Goal: Task Accomplishment & Management: Use online tool/utility

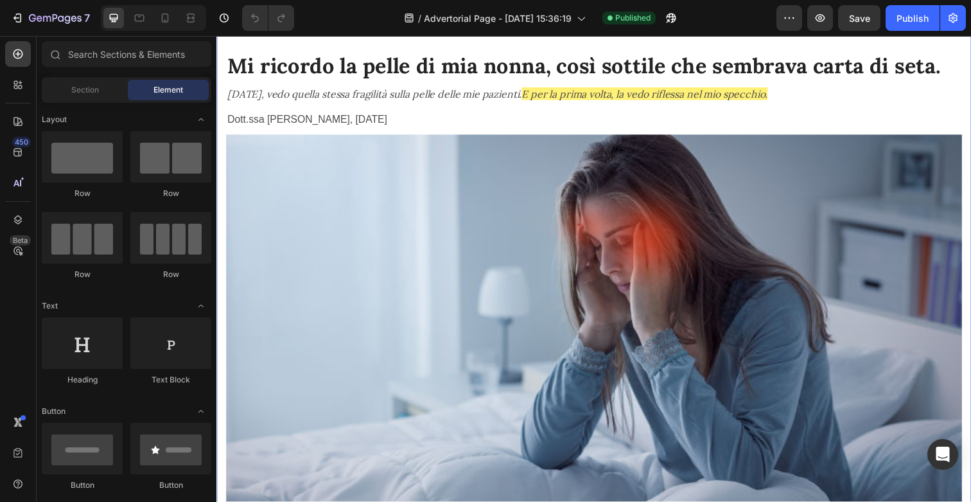
scroll to position [0, 6]
click at [178, 21] on div "Fullscreen" at bounding box center [153, 18] width 105 height 26
click at [170, 21] on icon at bounding box center [165, 18] width 13 height 13
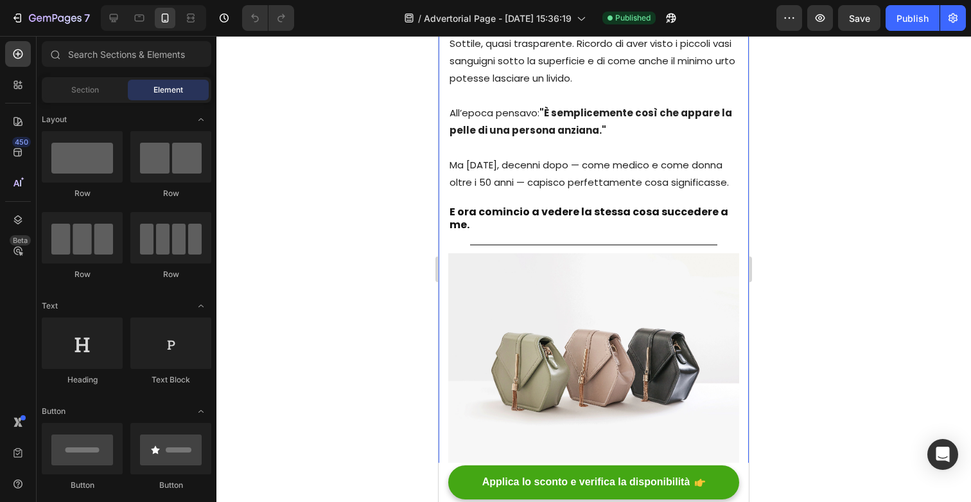
scroll to position [916, 0]
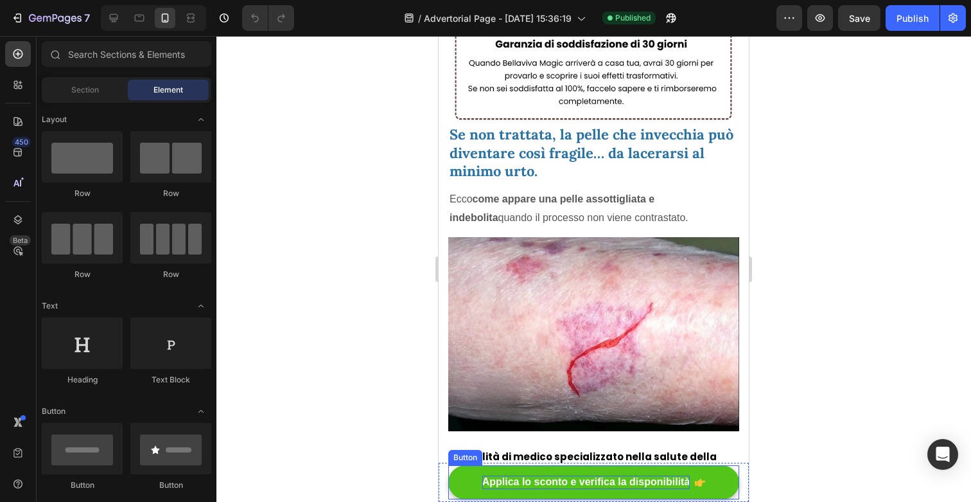
click at [507, 482] on strong "Applica lo sconto e verifica la disponibilità" at bounding box center [586, 481] width 208 height 11
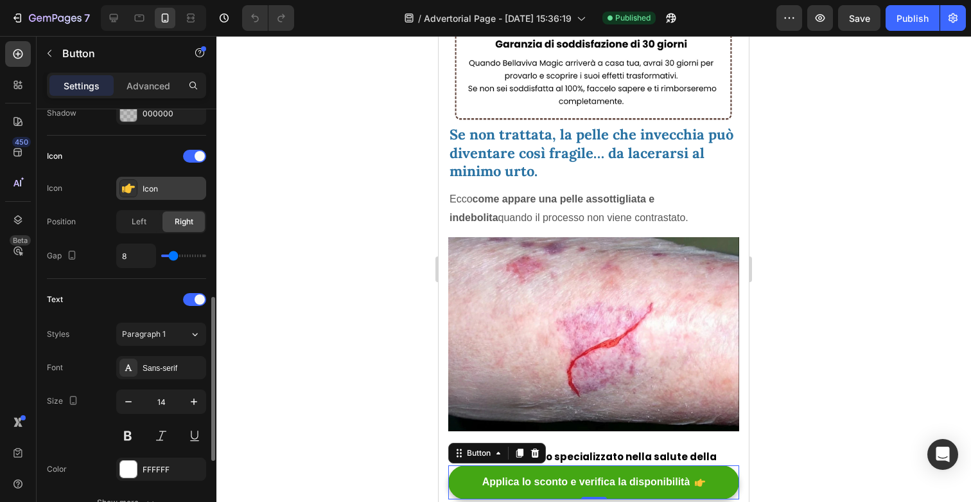
scroll to position [694, 0]
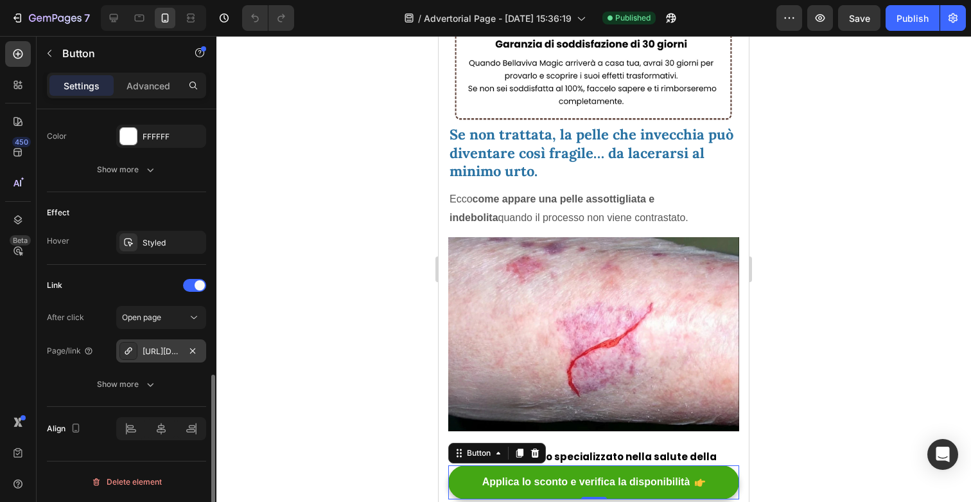
click at [173, 347] on div "[URL][DOMAIN_NAME]" at bounding box center [161, 352] width 37 height 12
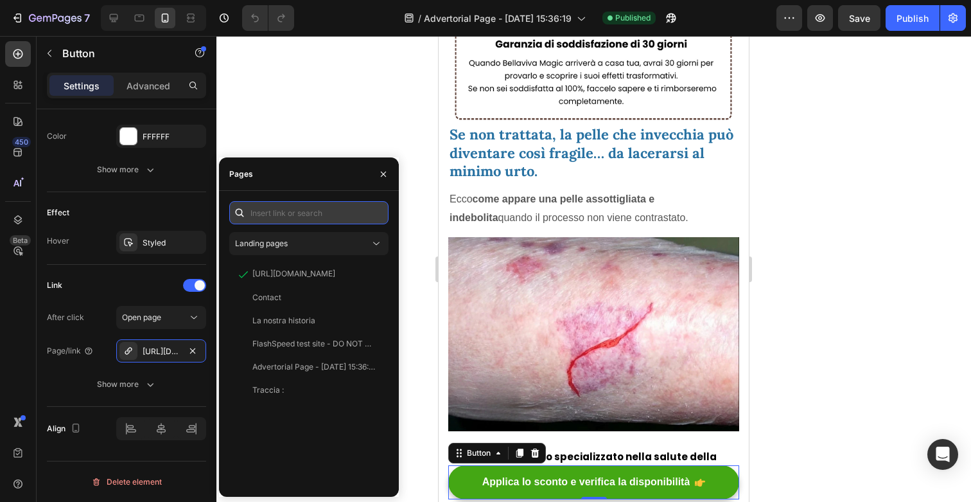
click at [305, 222] on input "text" at bounding box center [308, 212] width 159 height 23
paste input "[URL][DOMAIN_NAME]"
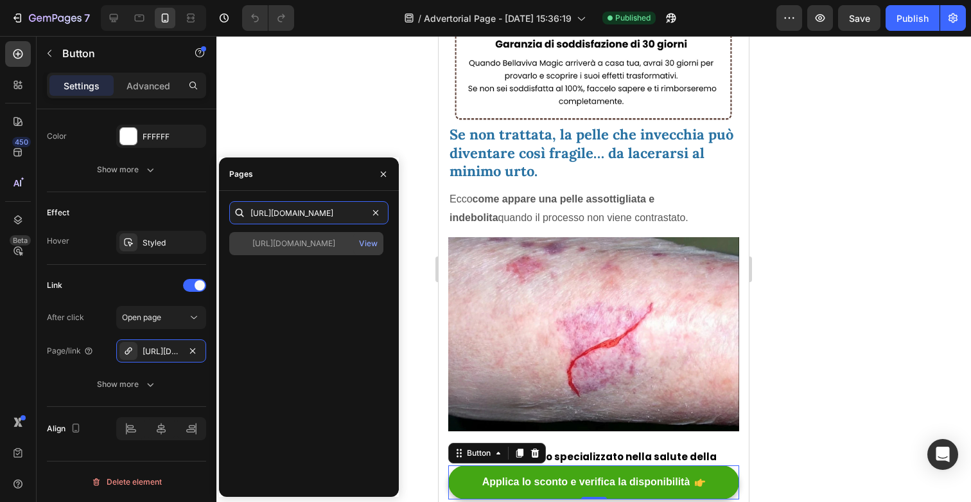
type input "[URL][DOMAIN_NAME]"
click at [320, 243] on div "[URL][DOMAIN_NAME]" at bounding box center [293, 244] width 83 height 12
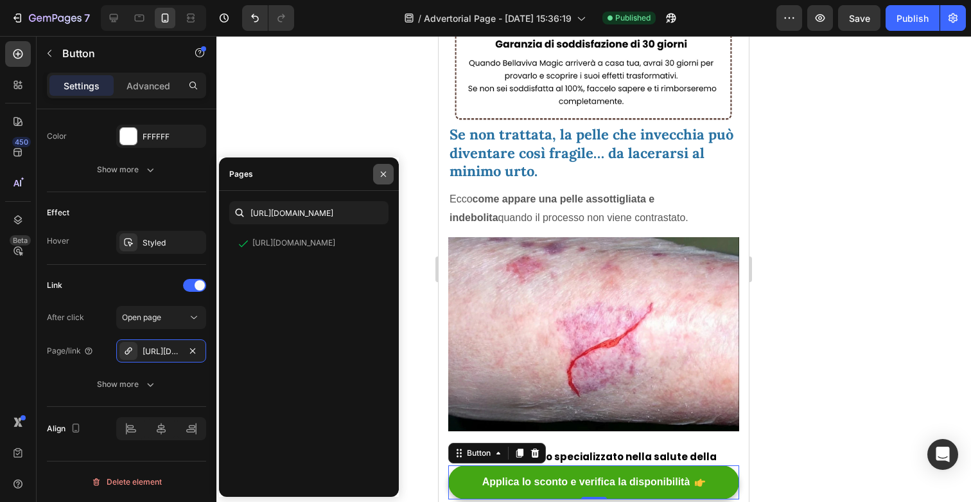
click at [383, 166] on button "button" at bounding box center [383, 174] width 21 height 21
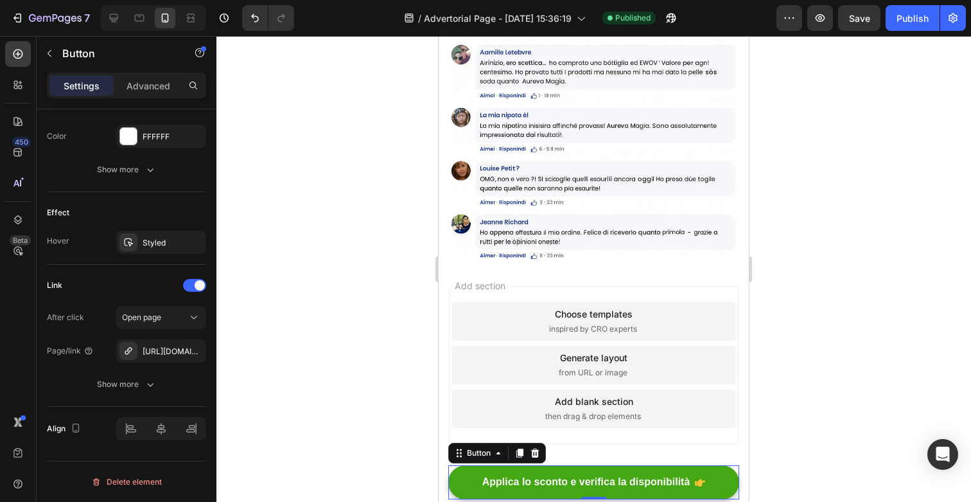
scroll to position [6541, 0]
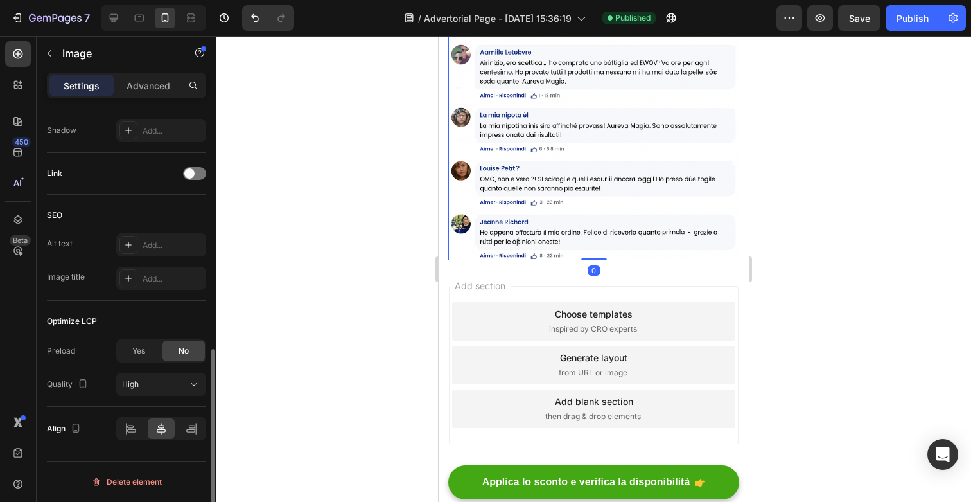
click at [507, 259] on img at bounding box center [593, 34] width 291 height 450
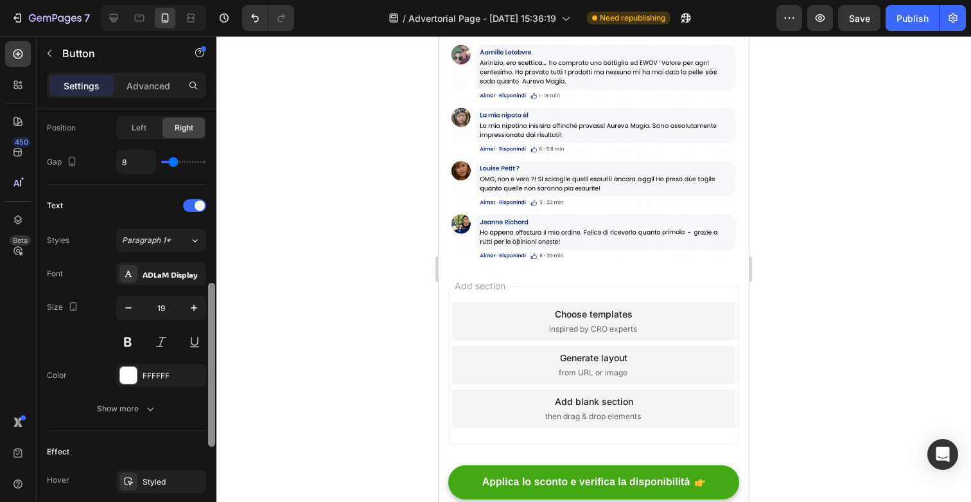
scroll to position [694, 0]
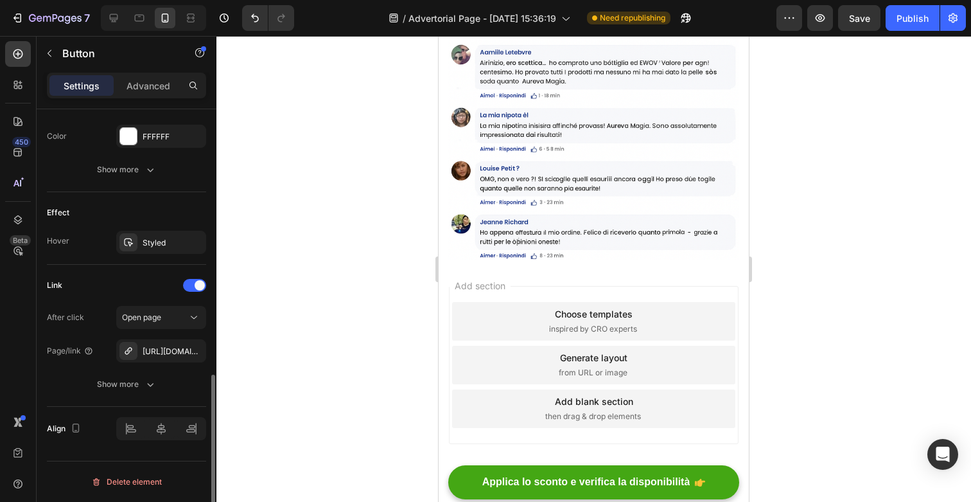
click at [180, 329] on div "After click Open page Page/link [URL][DOMAIN_NAME] Show more" at bounding box center [126, 351] width 159 height 90
click at [180, 349] on div "[URL][DOMAIN_NAME]" at bounding box center [161, 350] width 90 height 23
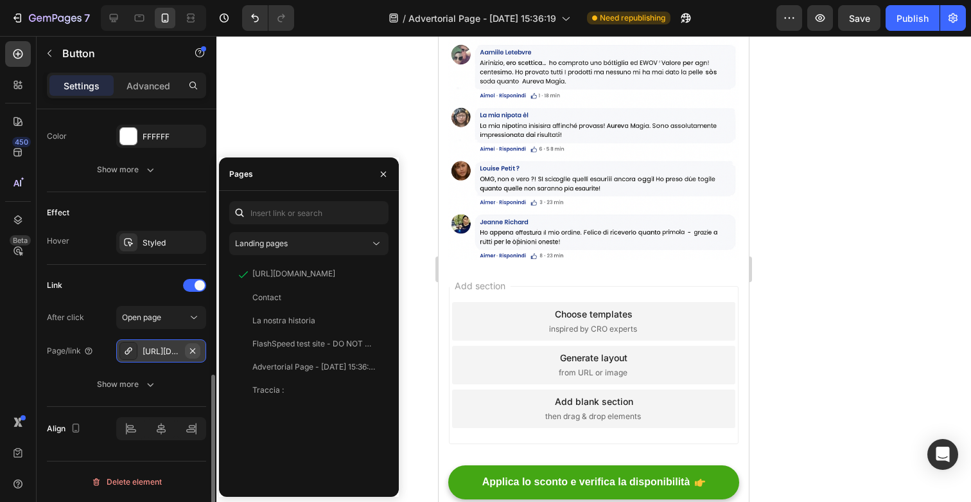
click at [191, 353] on icon "button" at bounding box center [193, 351] width 10 height 10
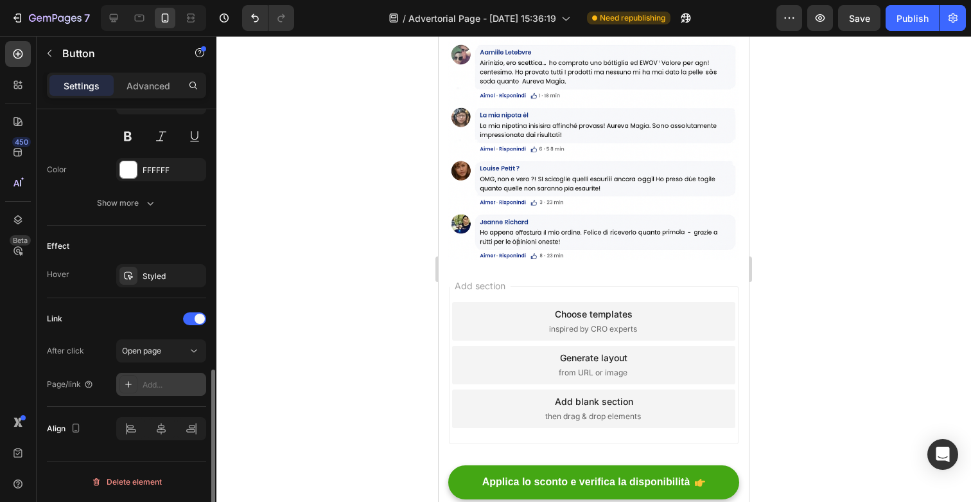
scroll to position [660, 0]
click at [165, 379] on div "Add..." at bounding box center [173, 385] width 60 height 12
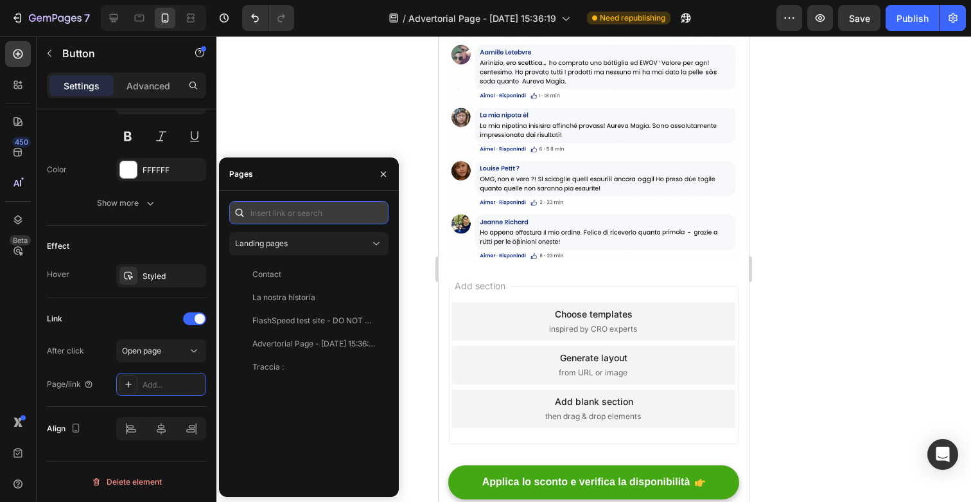
paste input "[URL][DOMAIN_NAME]"
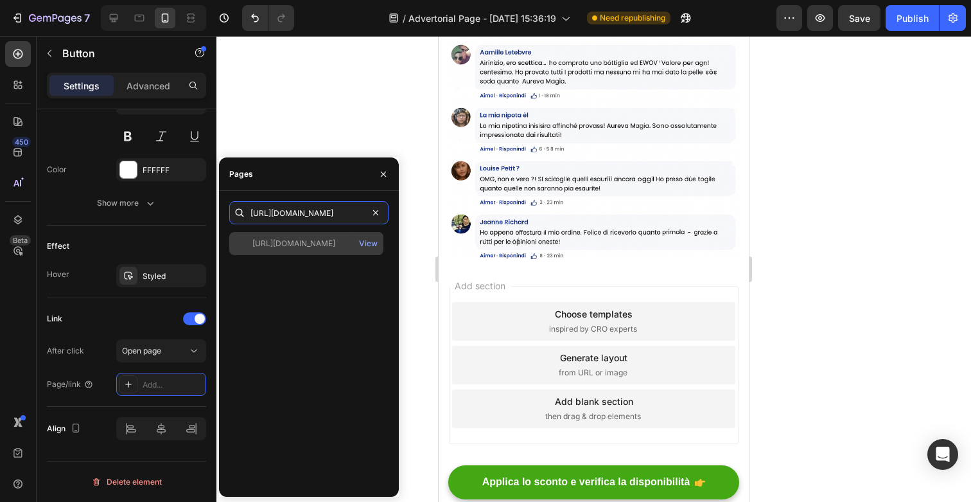
type input "[URL][DOMAIN_NAME]"
click at [319, 240] on div "[URL][DOMAIN_NAME]" at bounding box center [293, 244] width 83 height 12
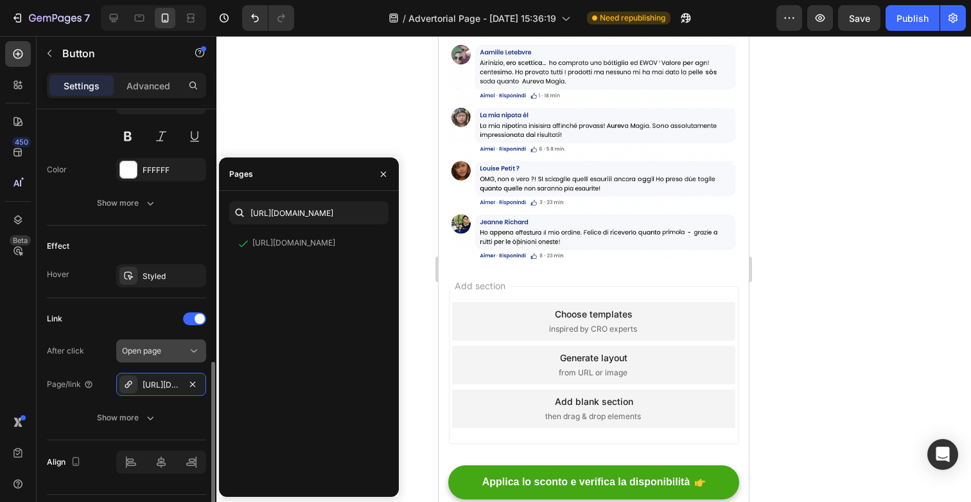
click at [194, 354] on icon at bounding box center [194, 350] width 13 height 13
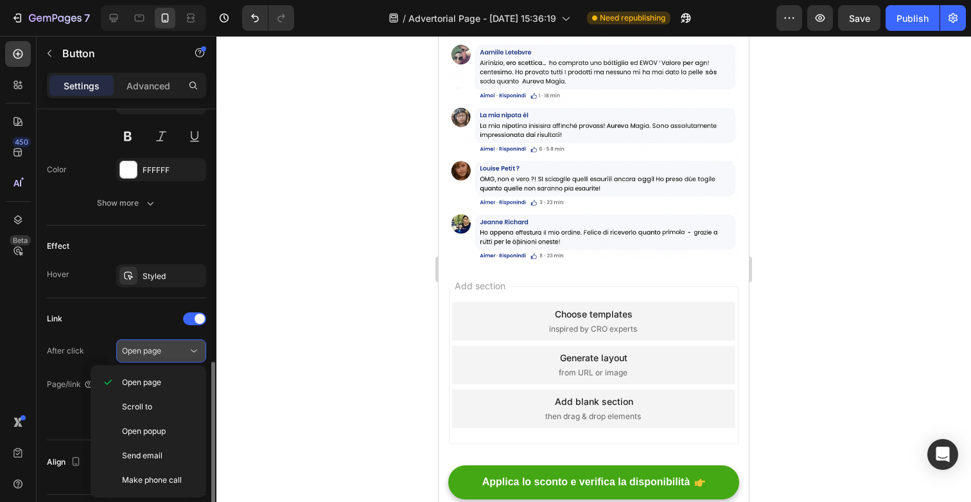
click at [192, 354] on icon at bounding box center [194, 350] width 13 height 13
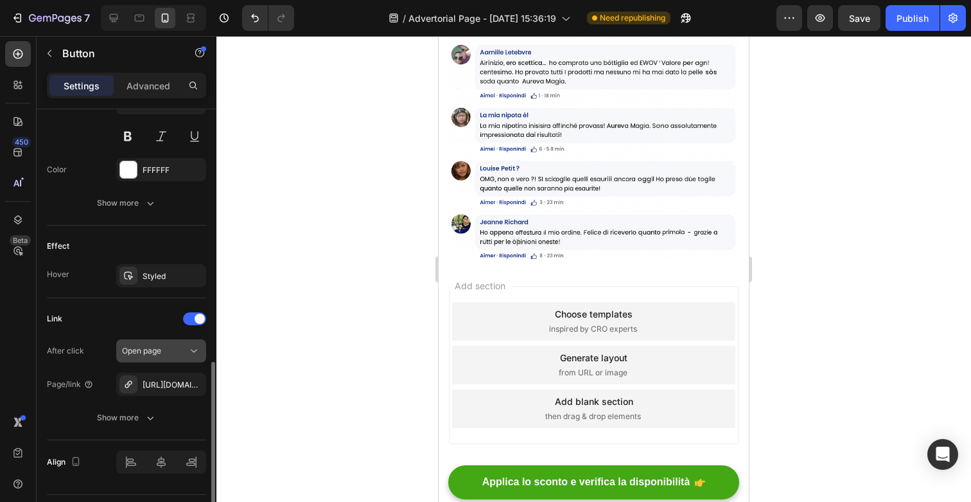
click at [165, 360] on button "Open page" at bounding box center [161, 350] width 90 height 23
click at [162, 314] on div "Link" at bounding box center [126, 318] width 159 height 21
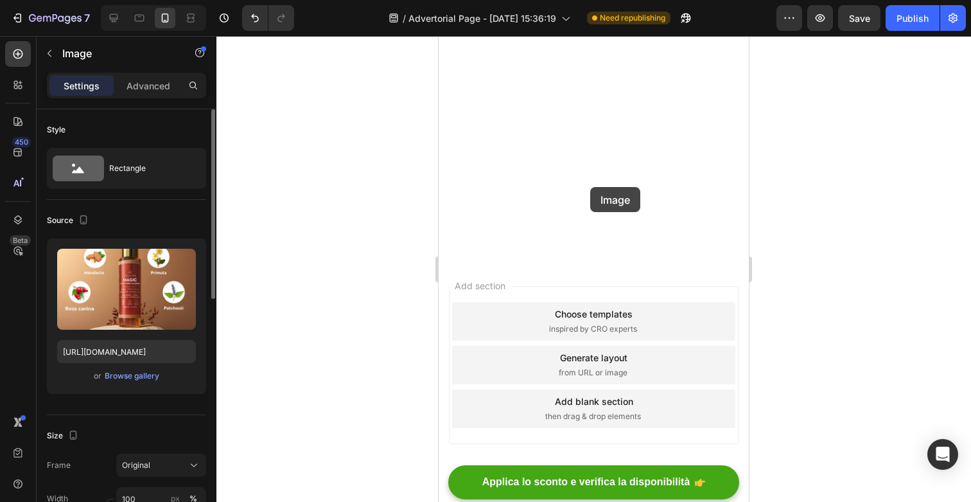
scroll to position [6074, 0]
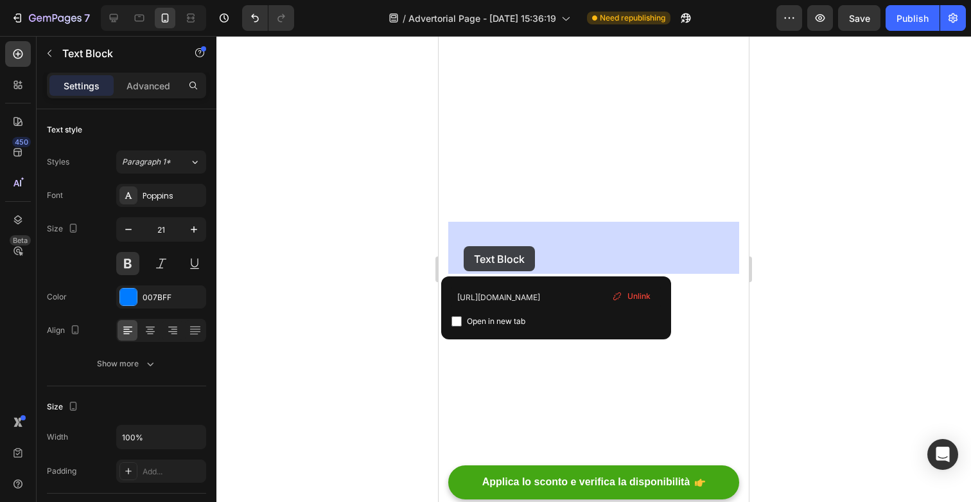
drag, startPoint x: 503, startPoint y: 264, endPoint x: 475, endPoint y: 254, distance: 29.2
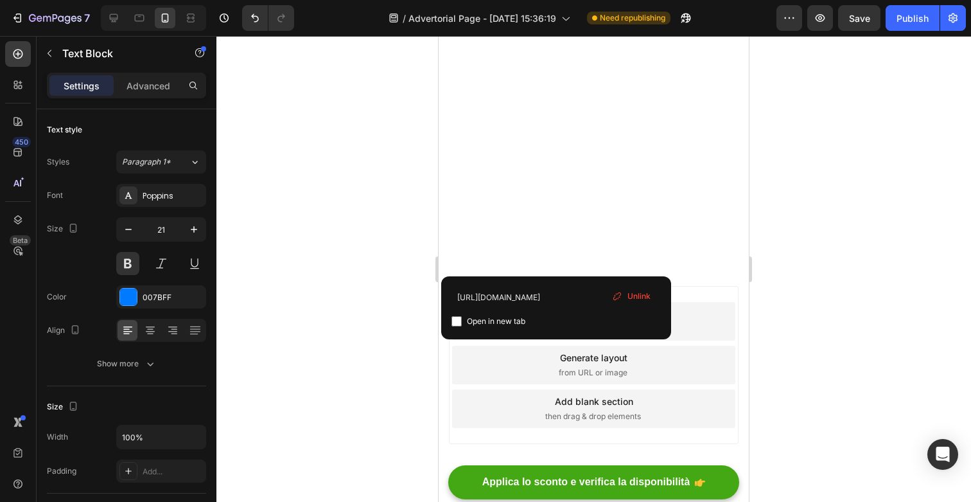
click at [638, 296] on span "Unlink" at bounding box center [638, 296] width 23 height 12
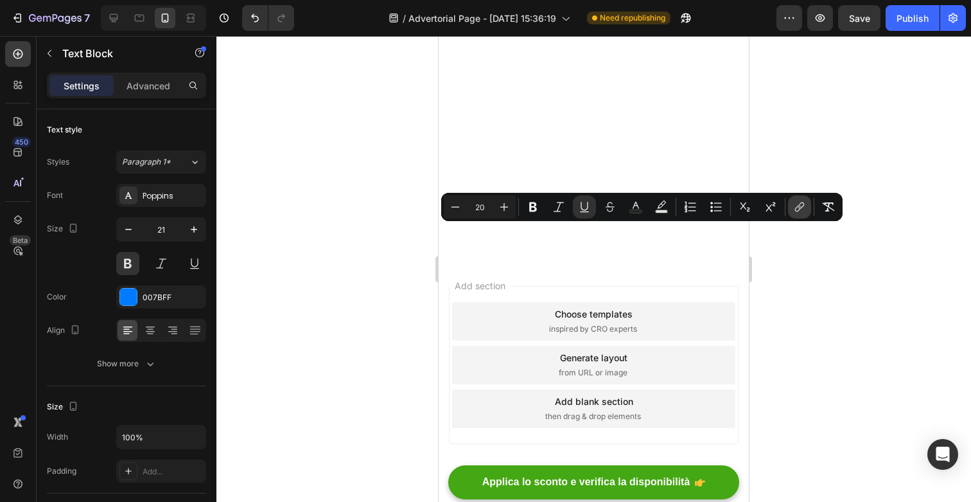
click at [792, 207] on button "link" at bounding box center [799, 206] width 23 height 23
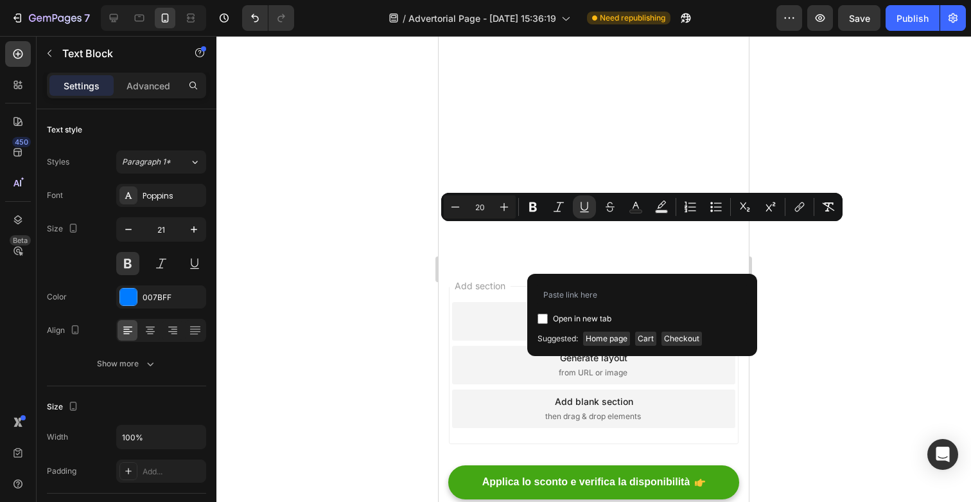
type input "[URL][DOMAIN_NAME]"
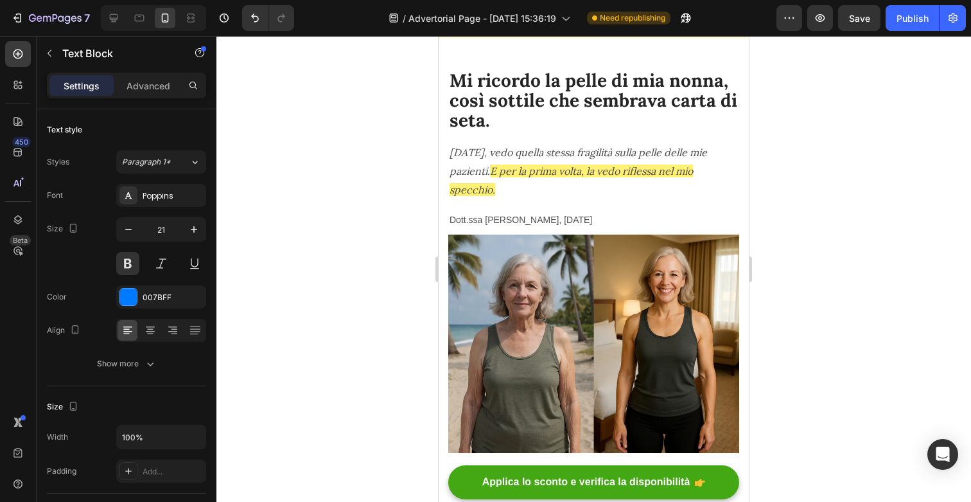
scroll to position [0, 0]
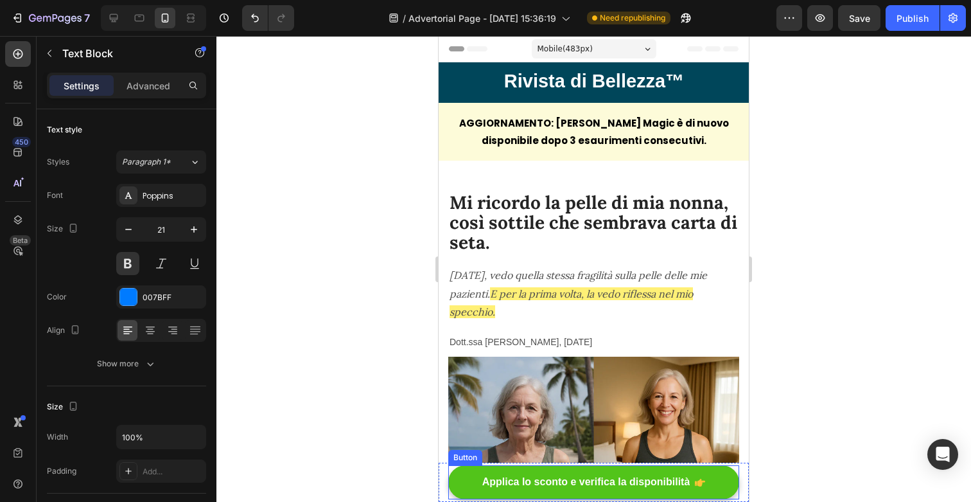
click at [495, 472] on link "Applica lo sconto e verifica la disponibilità" at bounding box center [593, 482] width 291 height 34
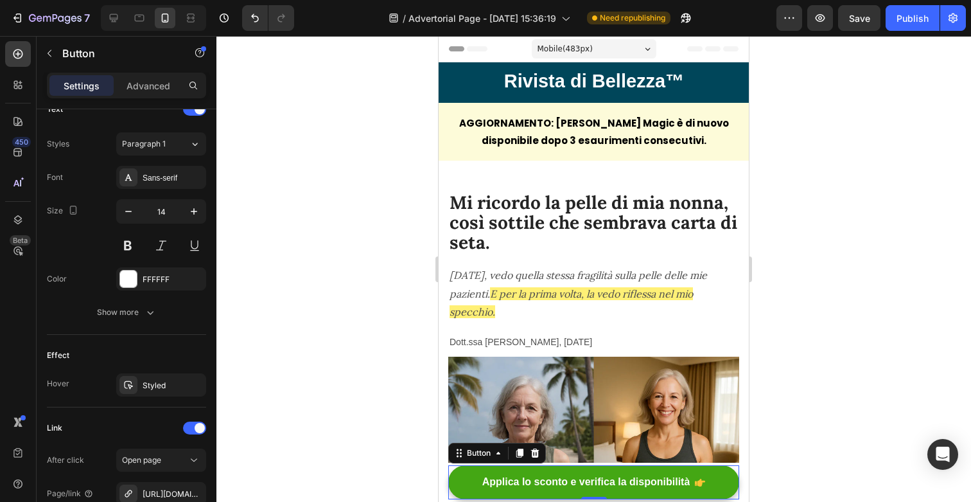
scroll to position [694, 0]
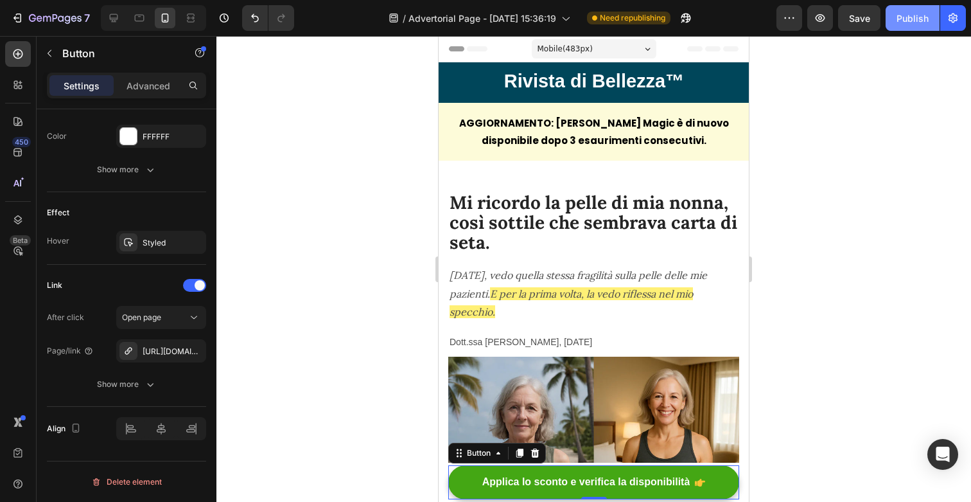
click at [918, 18] on div "Publish" at bounding box center [913, 18] width 32 height 13
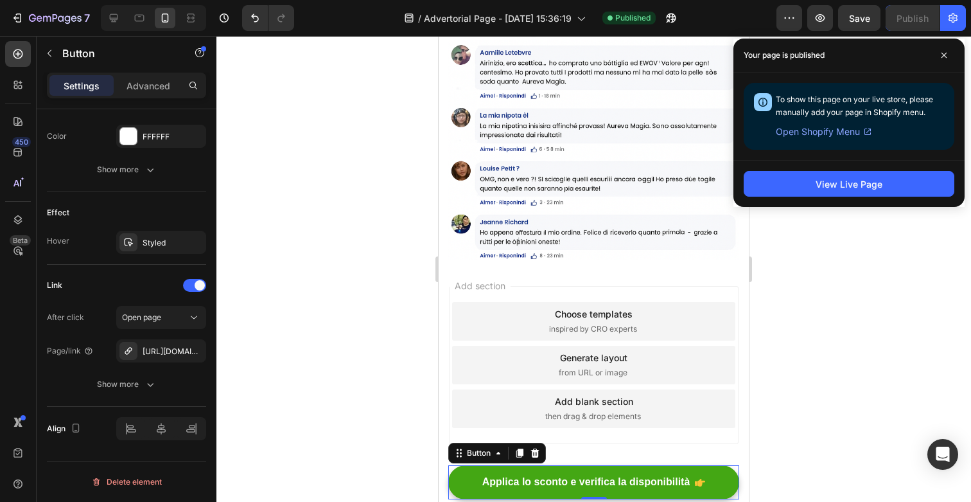
scroll to position [6114, 0]
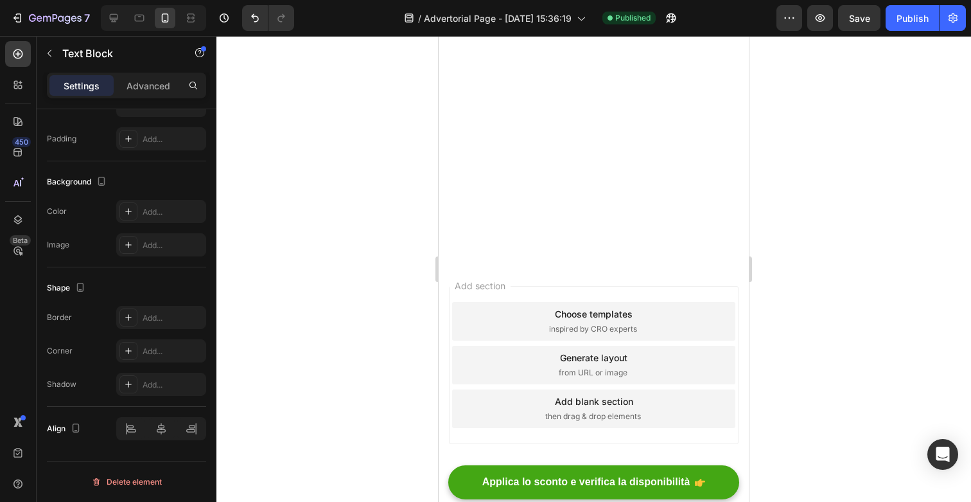
scroll to position [0, 0]
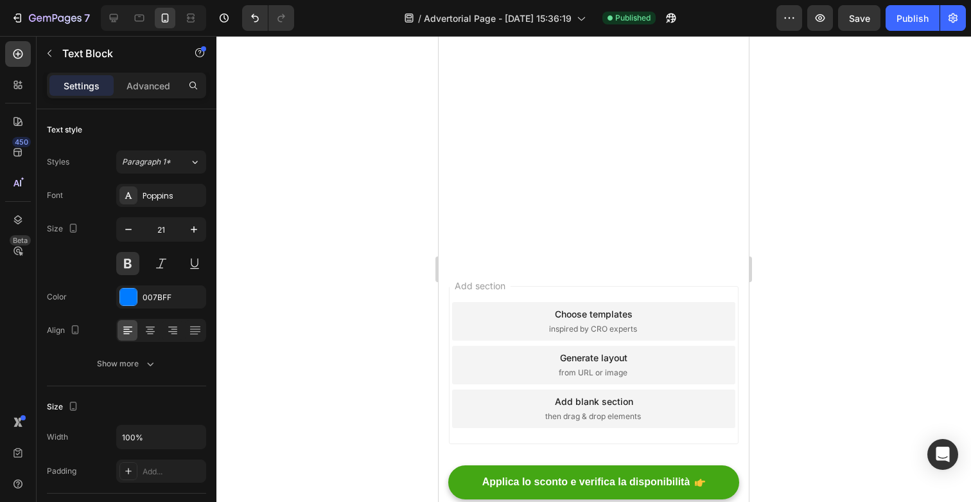
drag, startPoint x: 627, startPoint y: 261, endPoint x: 487, endPoint y: 216, distance: 146.8
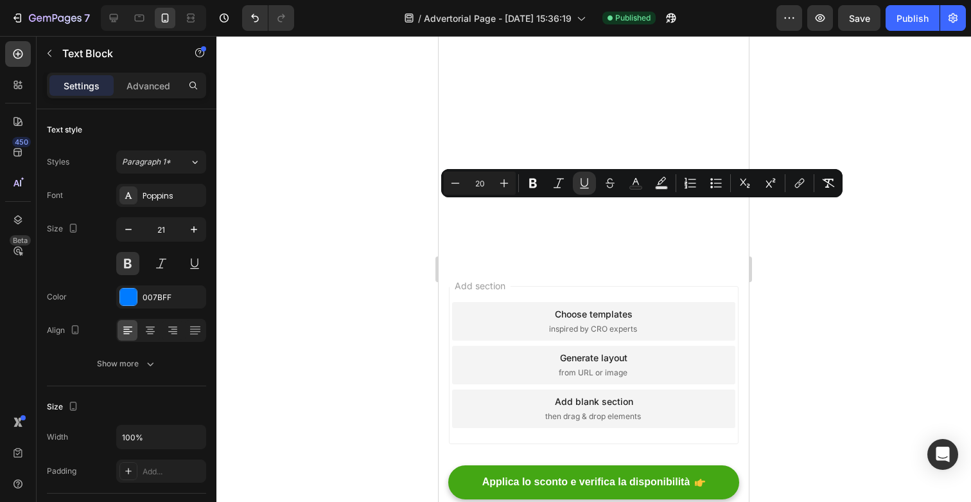
copy u "[URL][DOMAIN_NAME]"
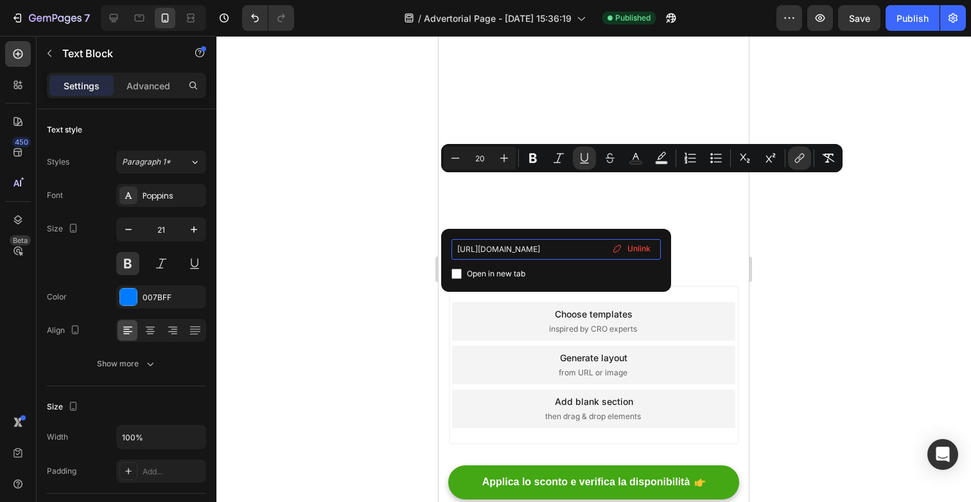
click at [513, 250] on input "[URL][DOMAIN_NAME]" at bounding box center [555, 249] width 209 height 21
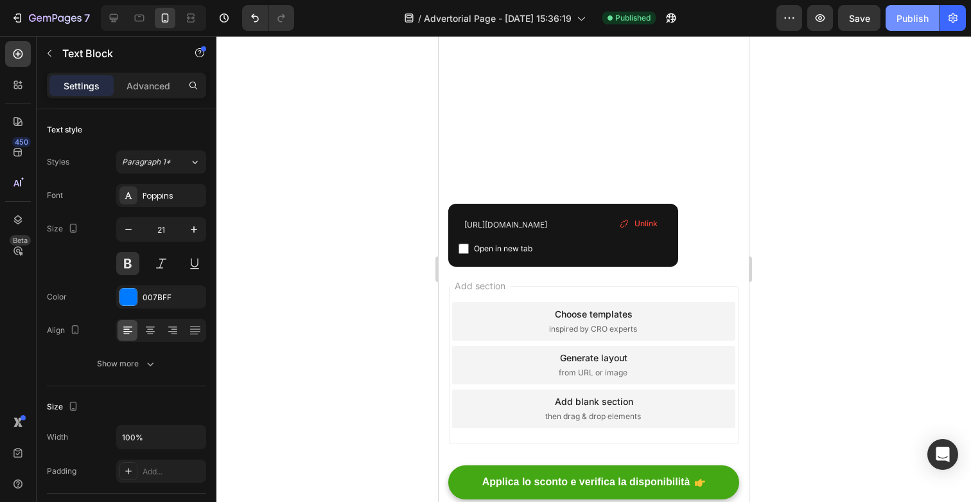
click at [921, 22] on div "Publish" at bounding box center [913, 18] width 32 height 13
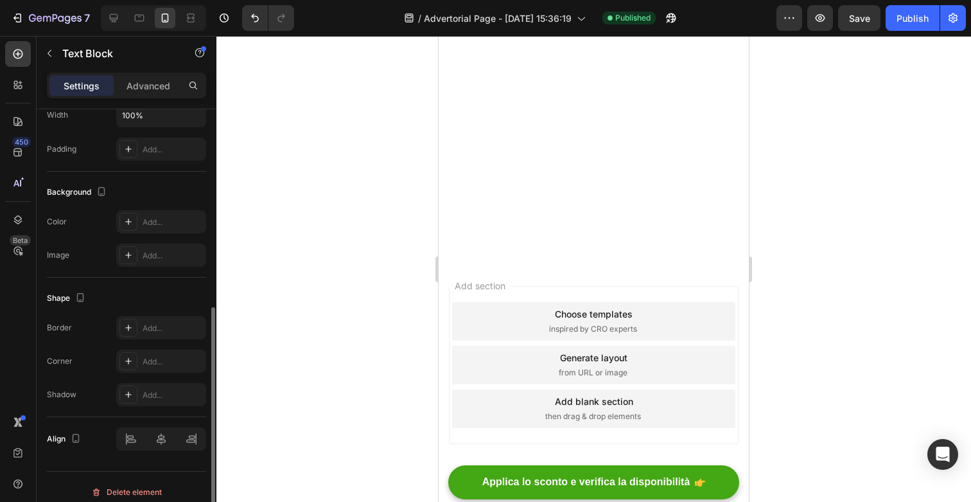
scroll to position [332, 0]
